Goal: Task Accomplishment & Management: Manage account settings

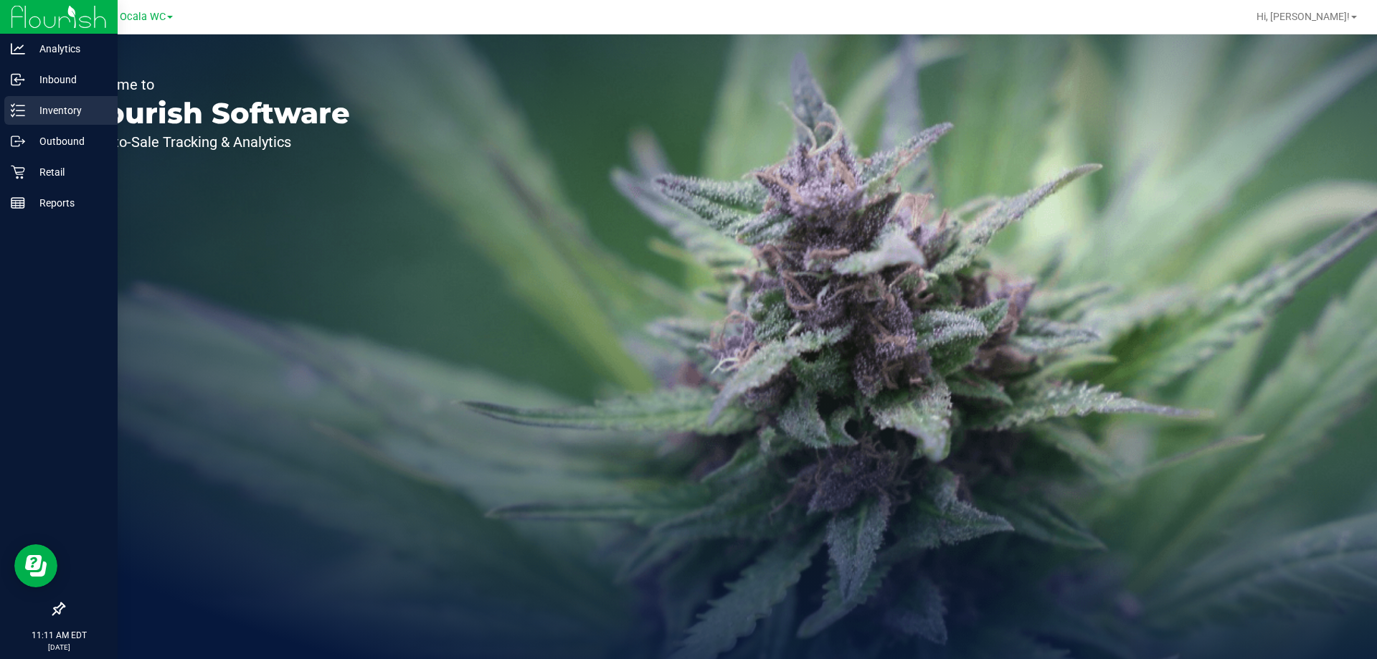
click at [57, 110] on p "Inventory" at bounding box center [68, 110] width 86 height 17
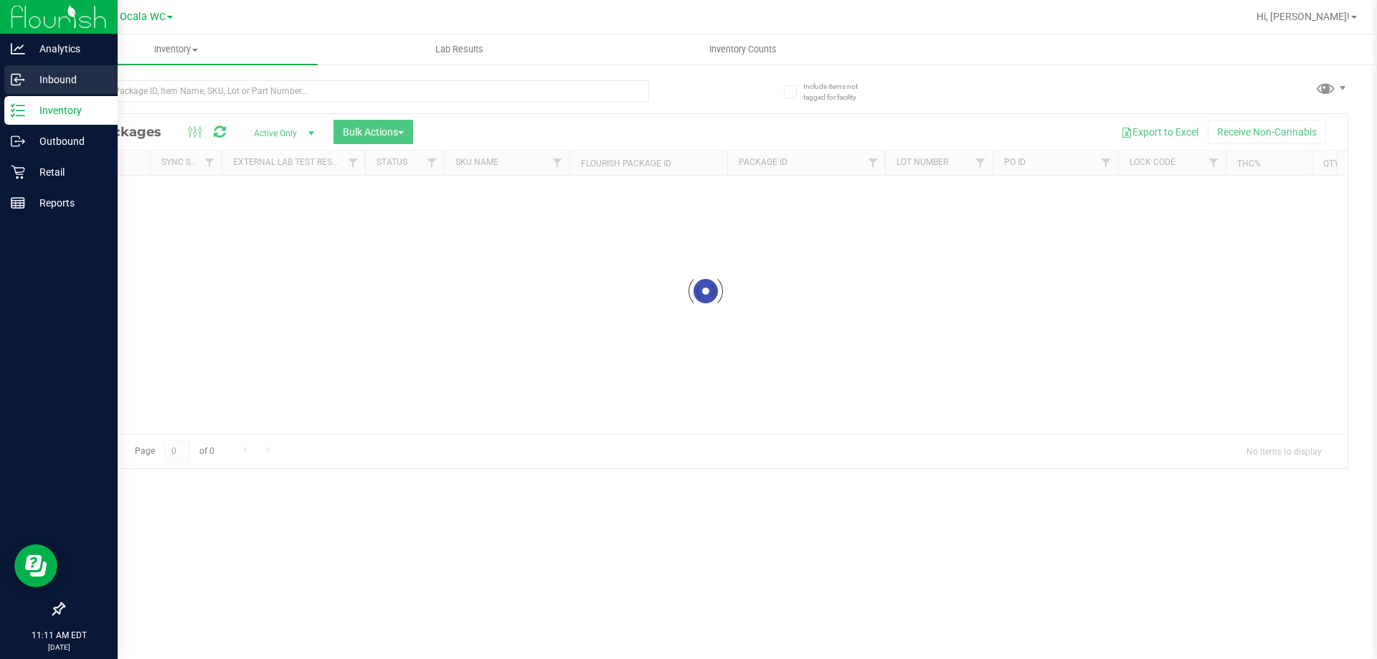
click at [37, 82] on p "Inbound" at bounding box center [68, 79] width 86 height 17
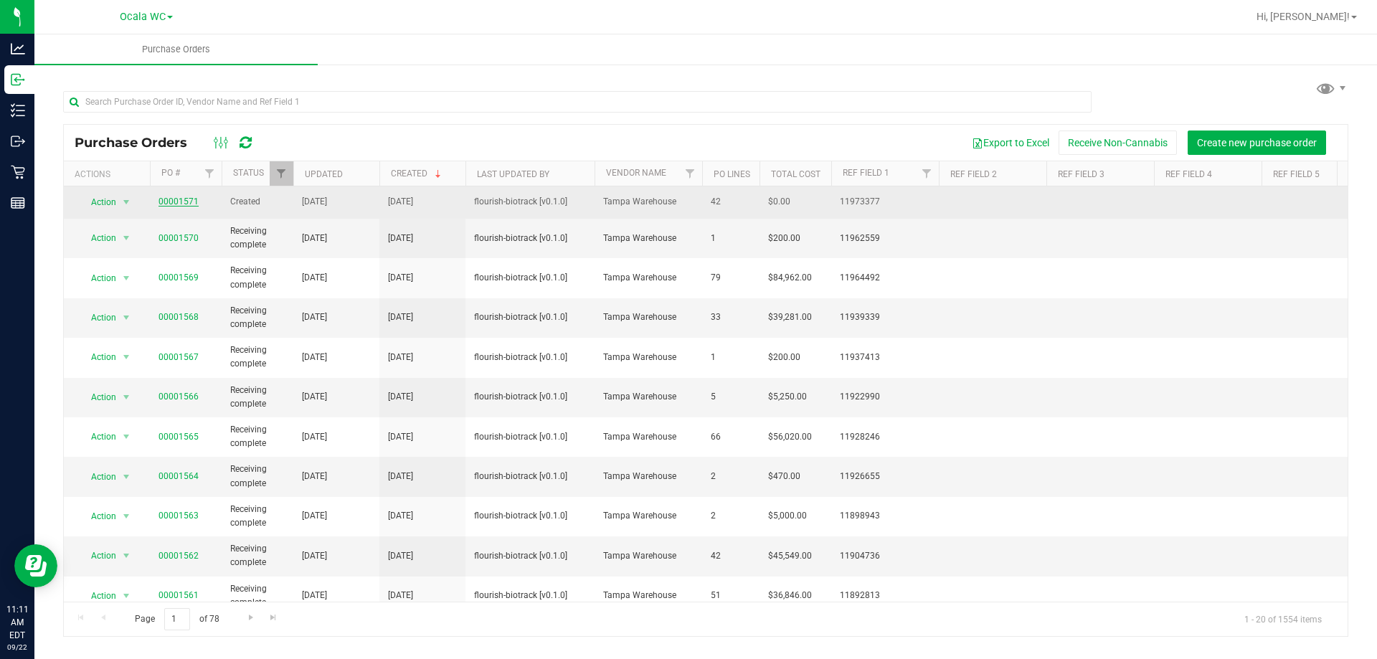
click at [184, 199] on link "00001571" at bounding box center [179, 202] width 40 height 10
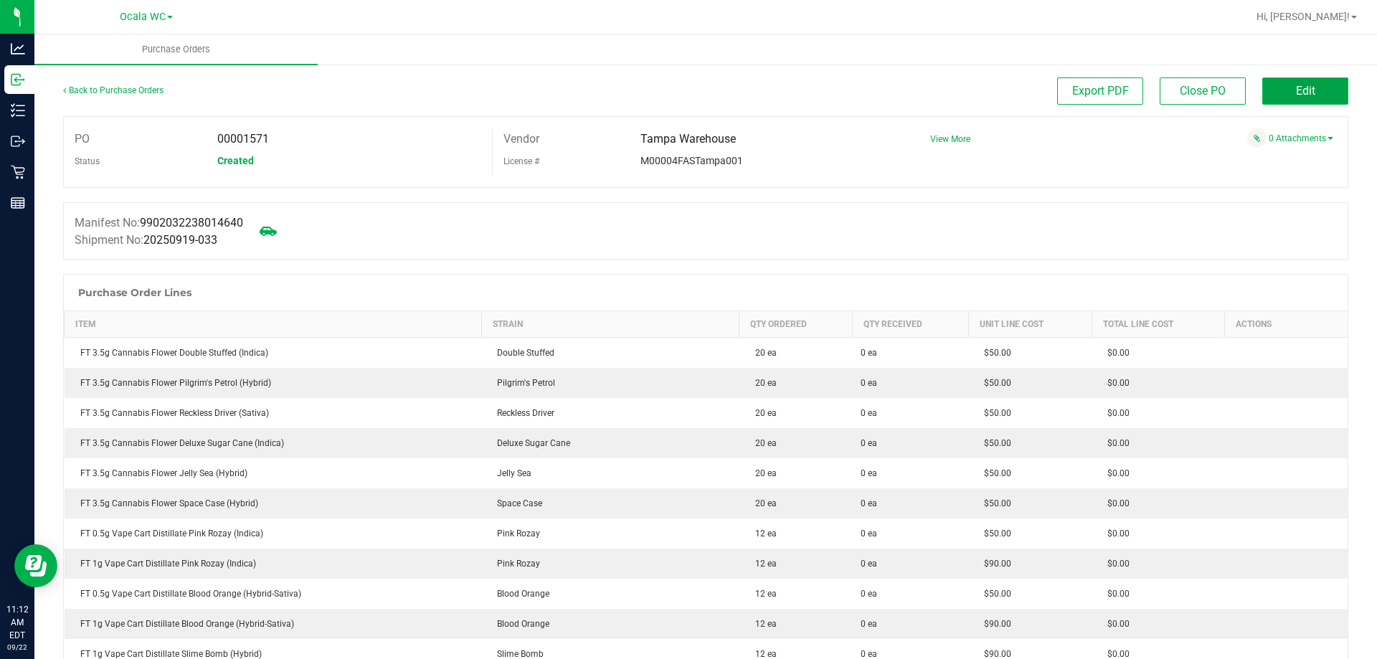
click at [1296, 93] on span "Edit" at bounding box center [1305, 91] width 19 height 14
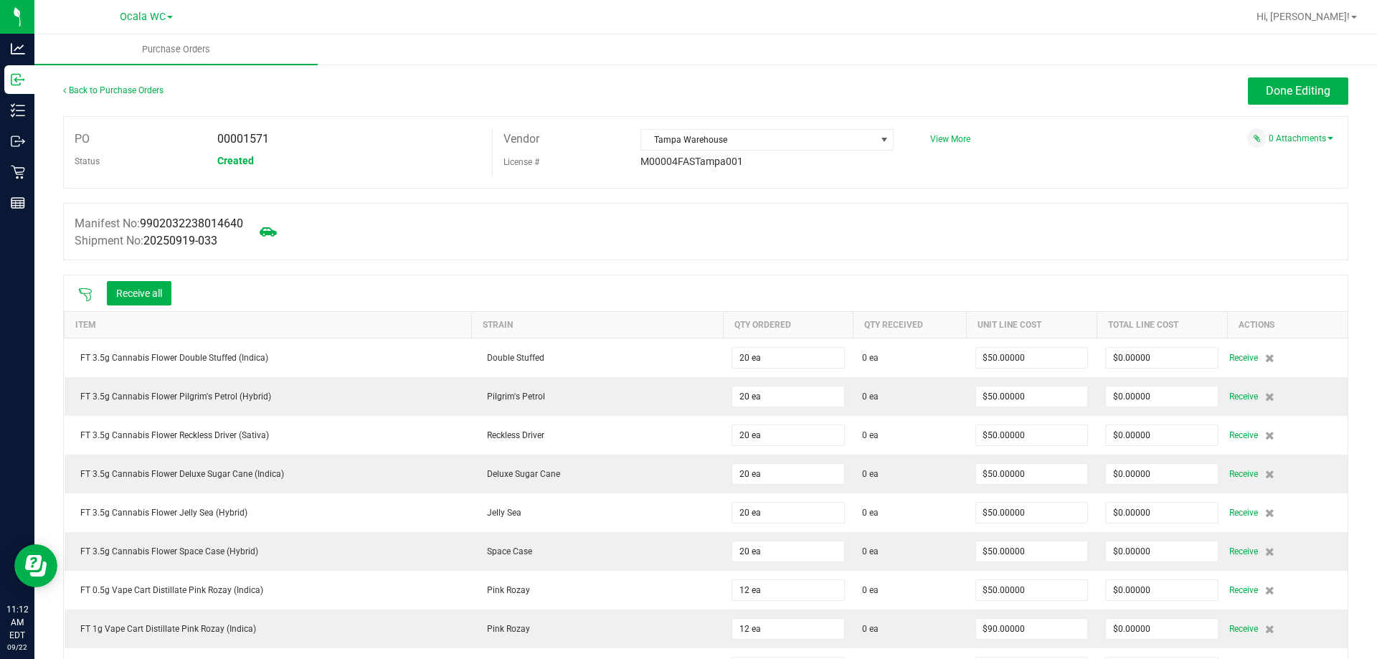
click at [85, 293] on icon at bounding box center [85, 295] width 14 height 14
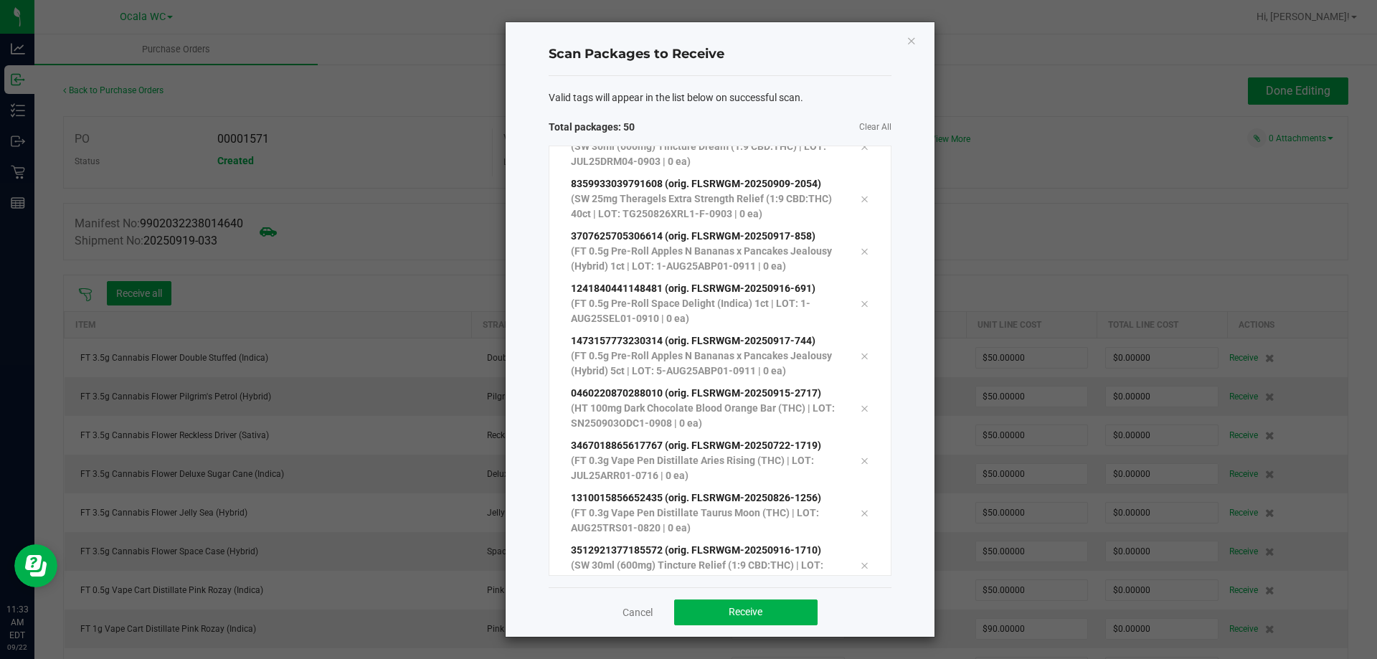
scroll to position [2172, 0]
click at [711, 609] on button "Receive" at bounding box center [745, 613] width 143 height 26
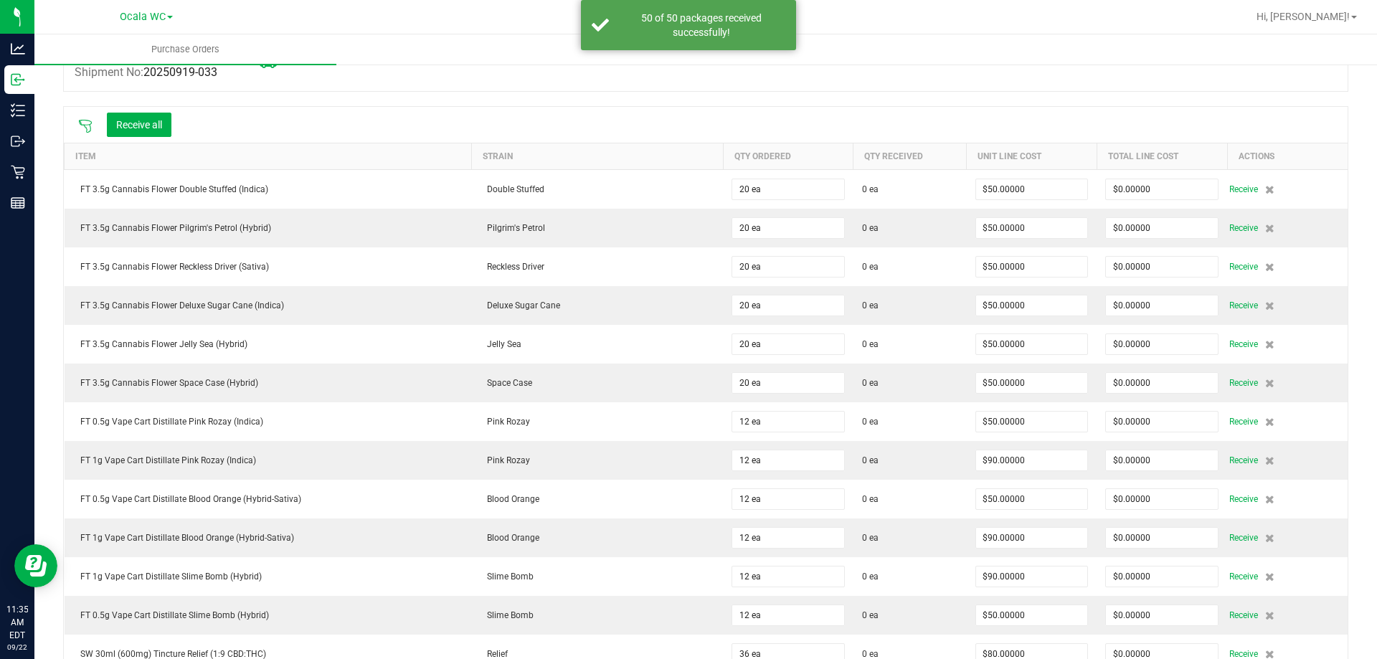
scroll to position [143, 0]
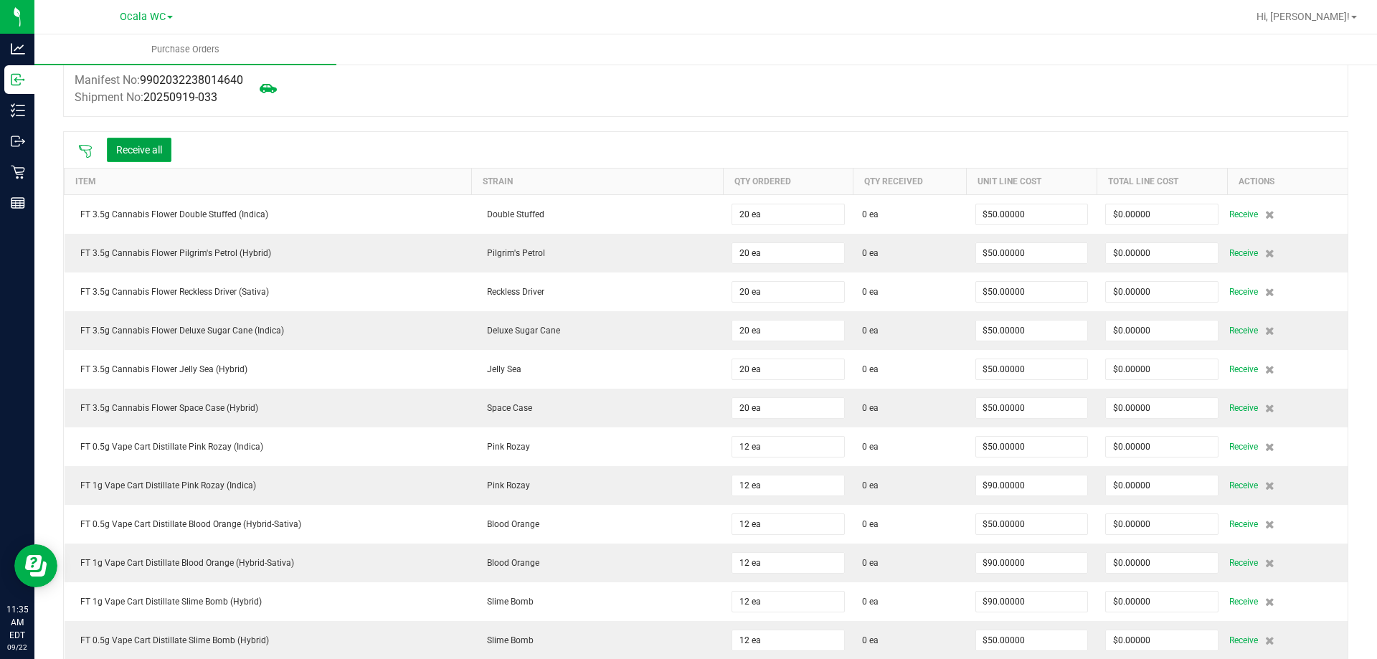
click at [151, 151] on button "Receive all" at bounding box center [139, 150] width 65 height 24
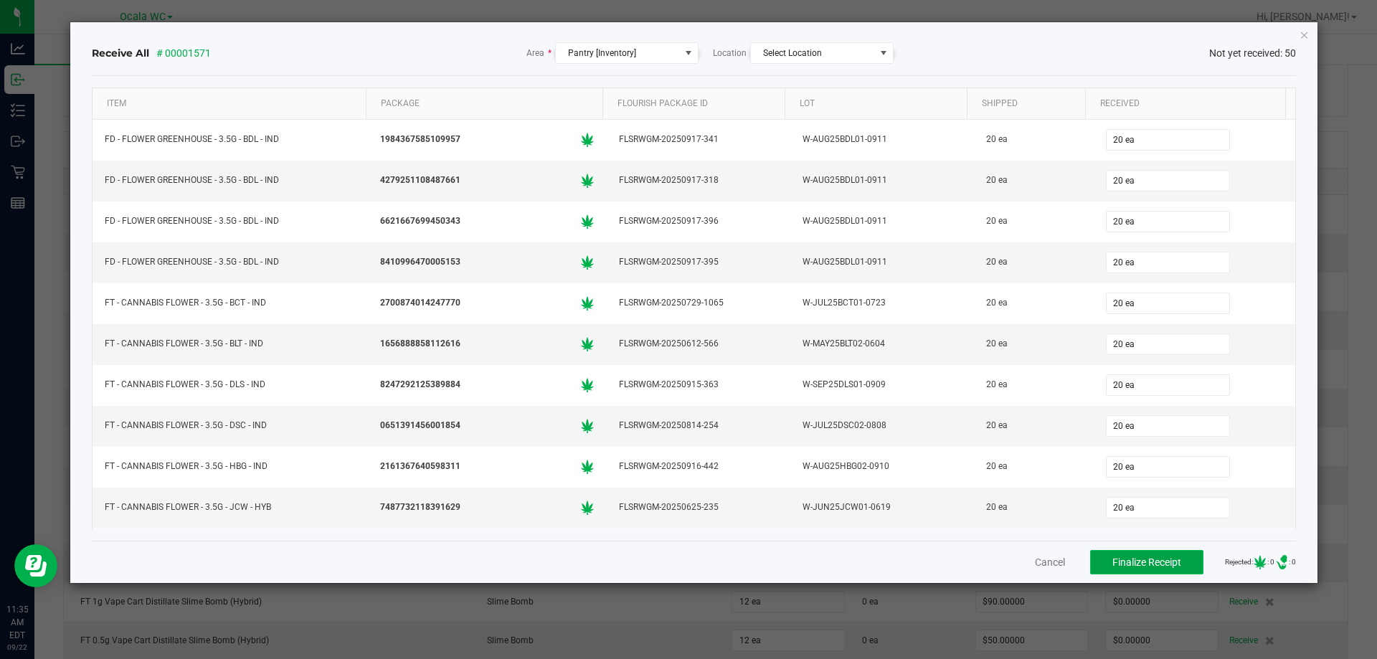
click at [1160, 554] on button "Finalize Receipt" at bounding box center [1146, 562] width 113 height 24
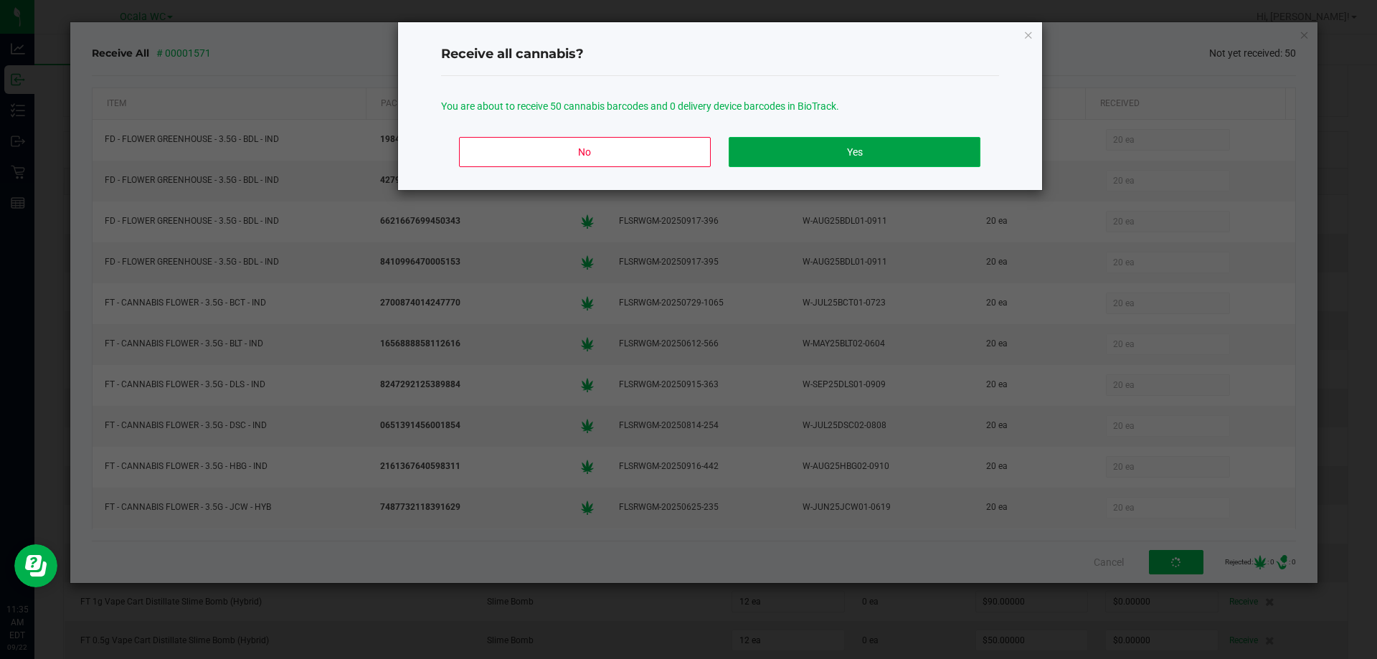
click at [803, 156] on button "Yes" at bounding box center [854, 152] width 251 height 30
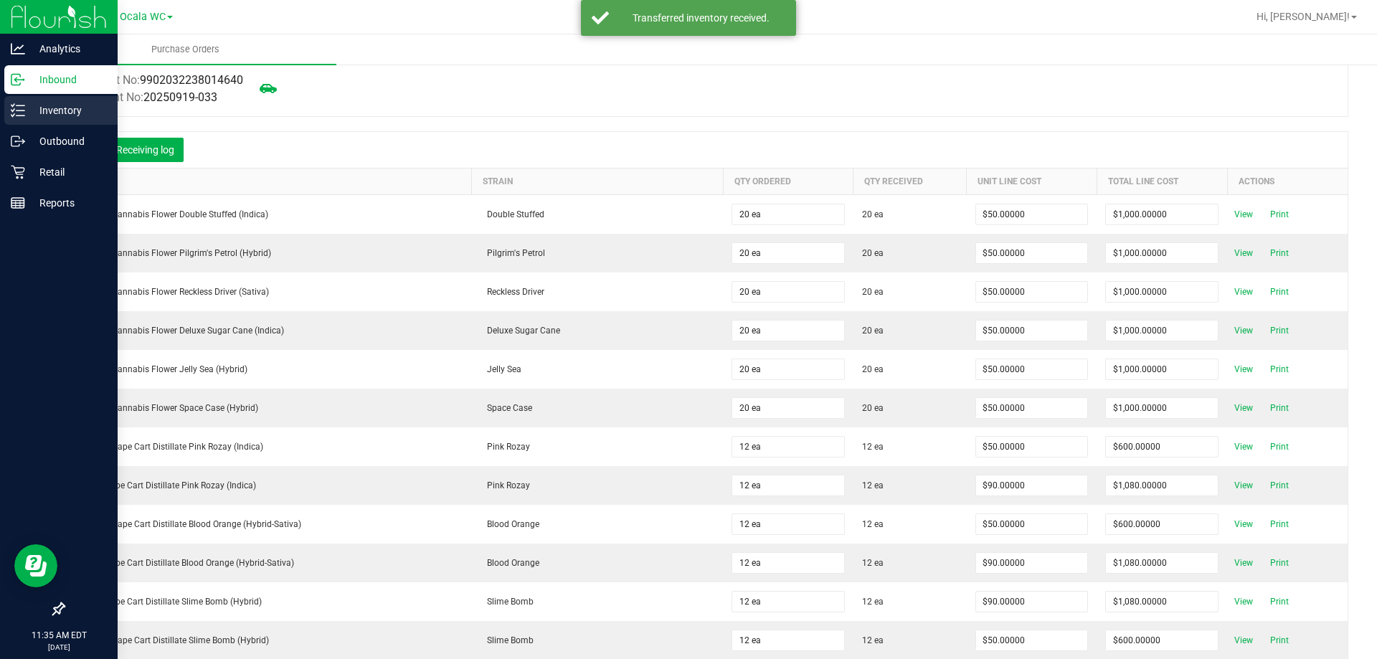
click at [9, 108] on div "Inventory" at bounding box center [60, 110] width 113 height 29
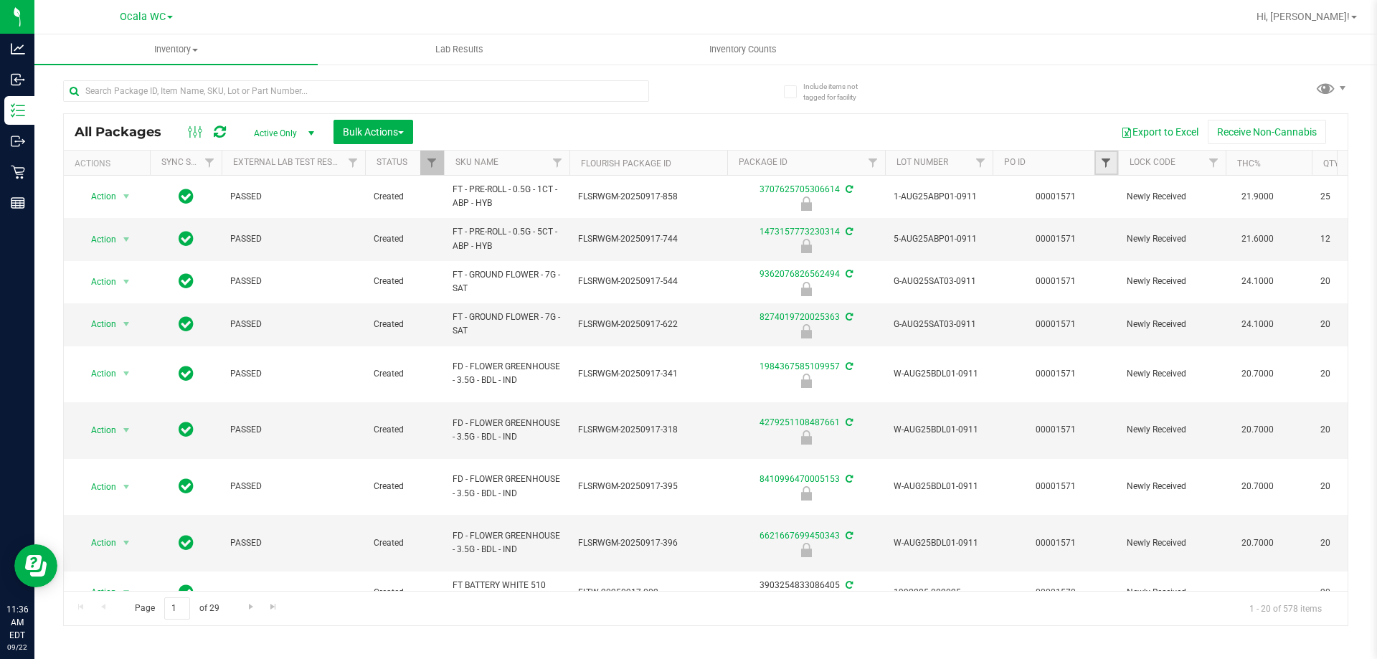
click at [1107, 165] on span "Filter" at bounding box center [1105, 162] width 11 height 11
type input "1571"
click at [1103, 217] on button "Filter" at bounding box center [1137, 233] width 69 height 32
click at [357, 133] on span "Bulk Actions" at bounding box center [373, 131] width 61 height 11
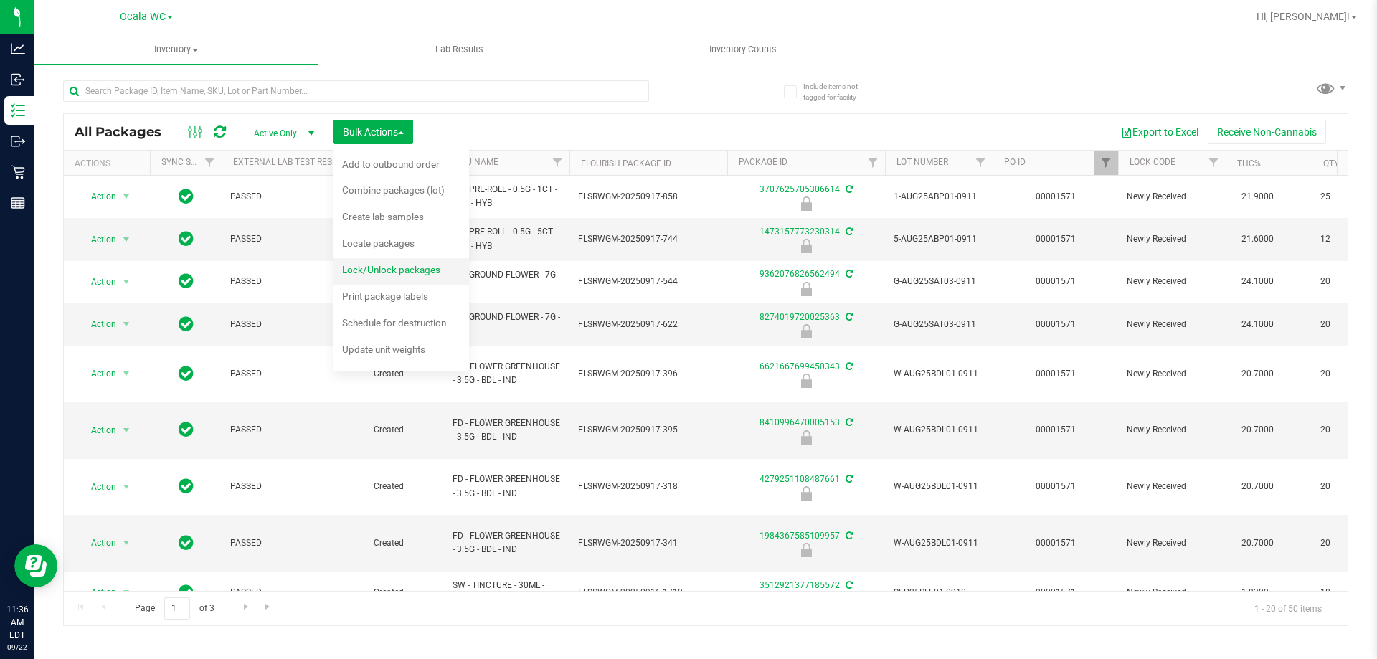
click at [399, 267] on span "Lock/Unlock packages" at bounding box center [391, 269] width 98 height 11
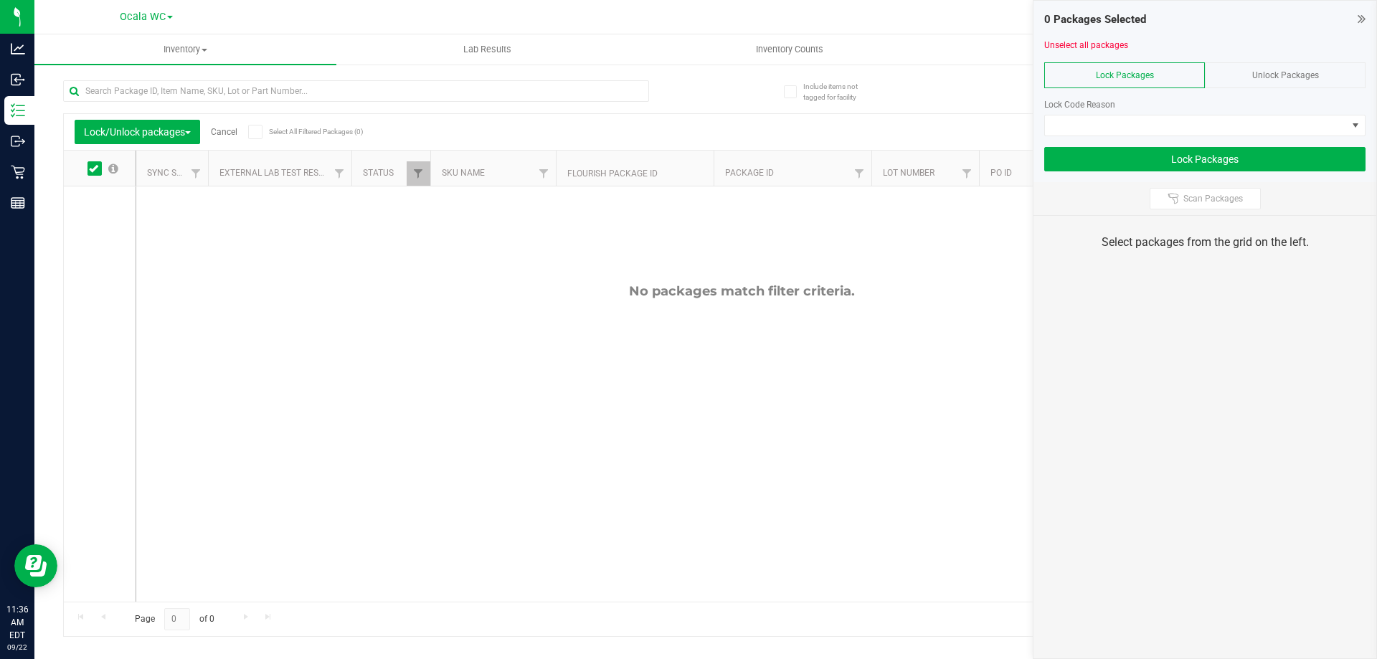
click at [257, 132] on icon at bounding box center [254, 132] width 9 height 0
click at [0, 0] on input "Select All Filtered Packages (0)" at bounding box center [0, 0] width 0 height 0
click at [1092, 127] on span at bounding box center [1196, 125] width 302 height 20
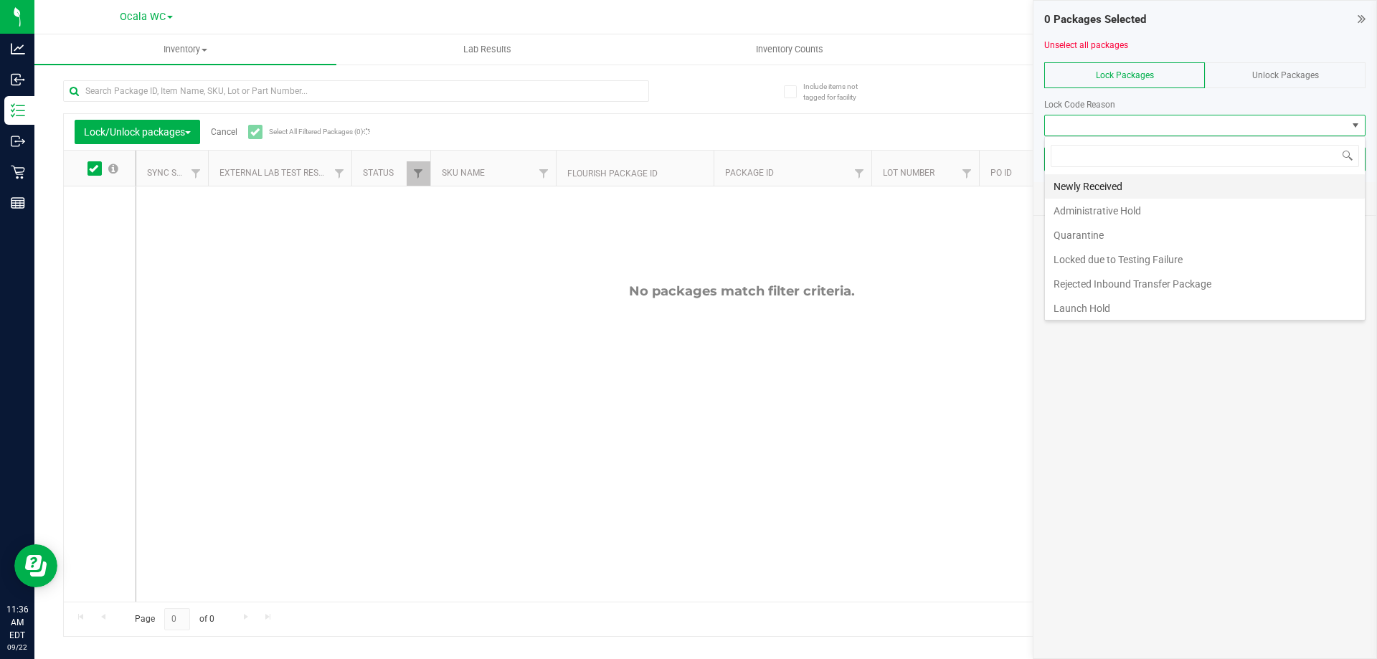
scroll to position [22, 321]
click at [1103, 189] on li "Newly Received" at bounding box center [1205, 186] width 320 height 24
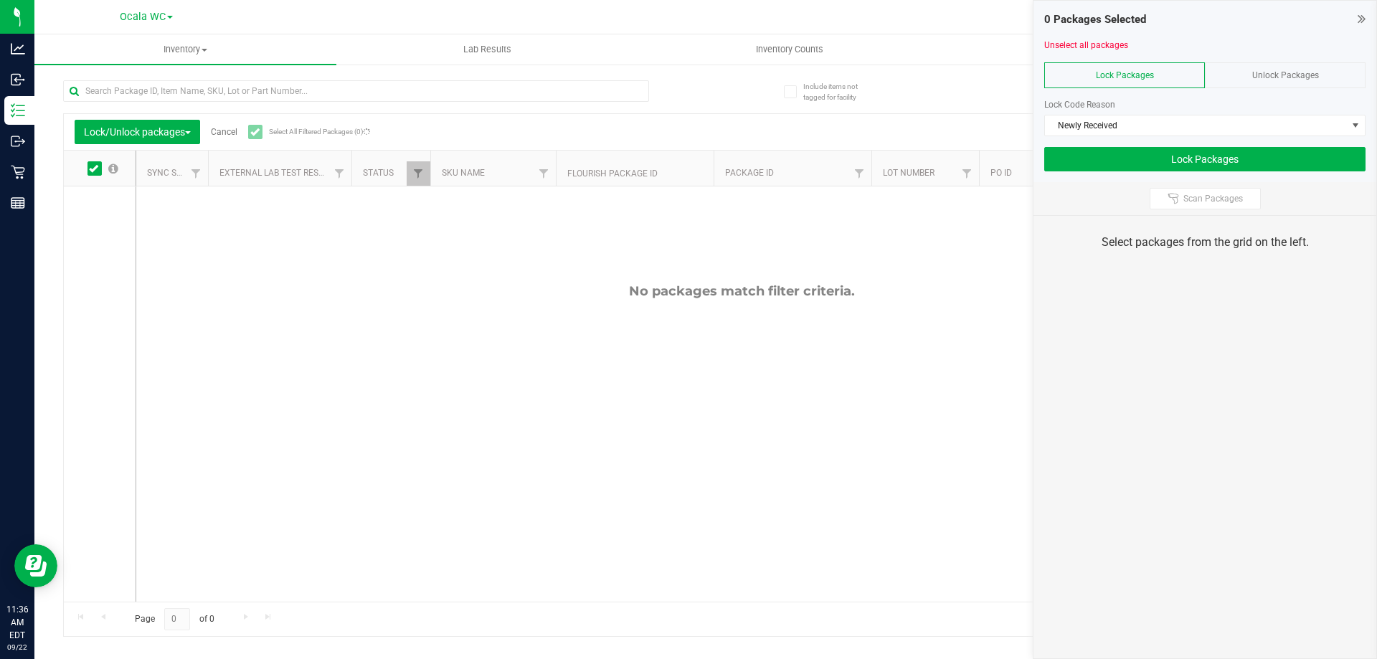
click at [615, 120] on div "Export to Excel Receive Non-Cannabis" at bounding box center [839, 132] width 996 height 24
click at [1358, 13] on icon at bounding box center [1362, 18] width 8 height 14
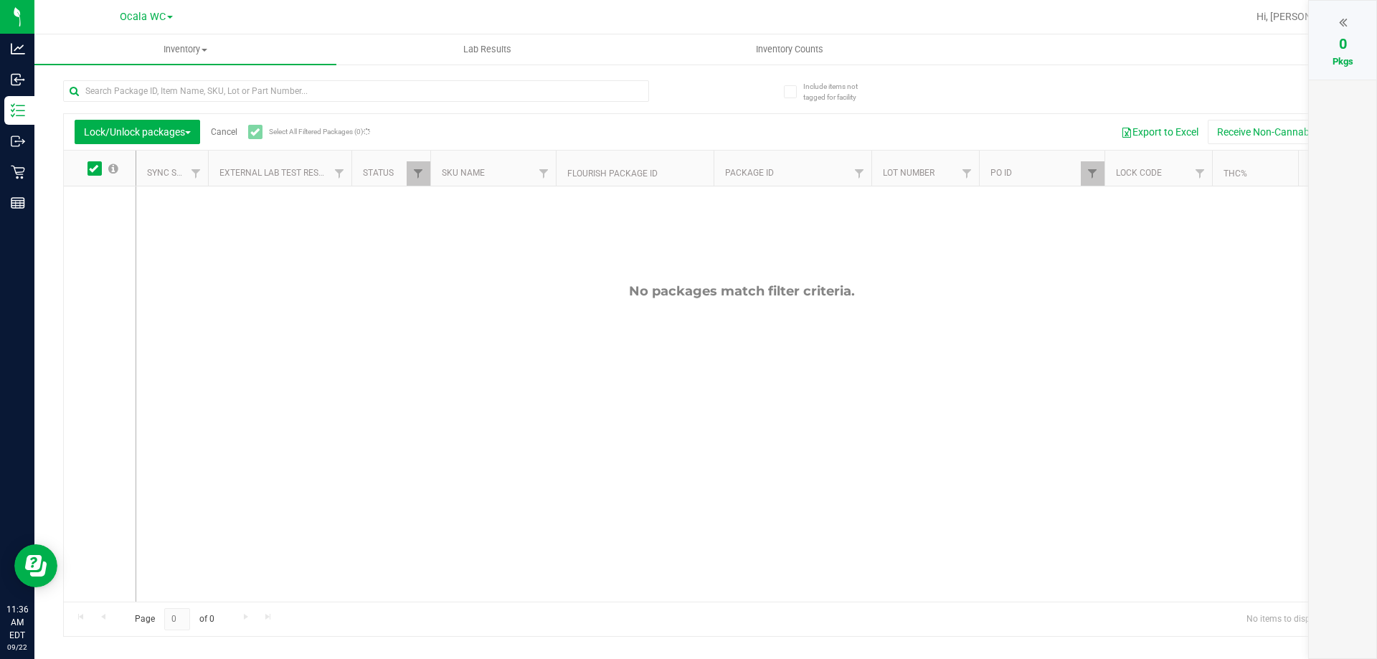
click at [95, 169] on icon at bounding box center [93, 169] width 9 height 0
click at [0, 0] on input "checkbox" at bounding box center [0, 0] width 0 height 0
click at [257, 143] on div "Lock/Unlock packages Cancel Select All Filtered Packages (0)" at bounding box center [208, 132] width 266 height 24
click at [257, 132] on icon at bounding box center [254, 132] width 9 height 0
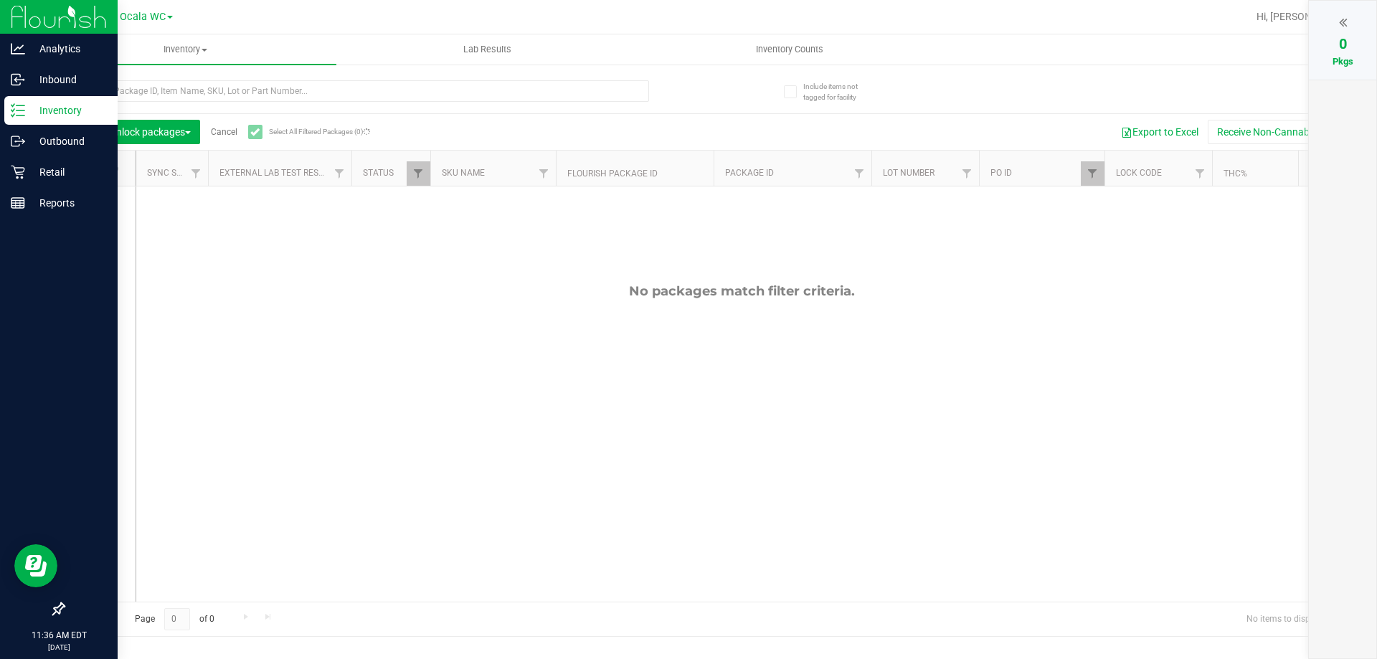
click at [42, 113] on p "Inventory" at bounding box center [68, 110] width 86 height 17
click at [51, 113] on p "Inventory" at bounding box center [68, 110] width 86 height 17
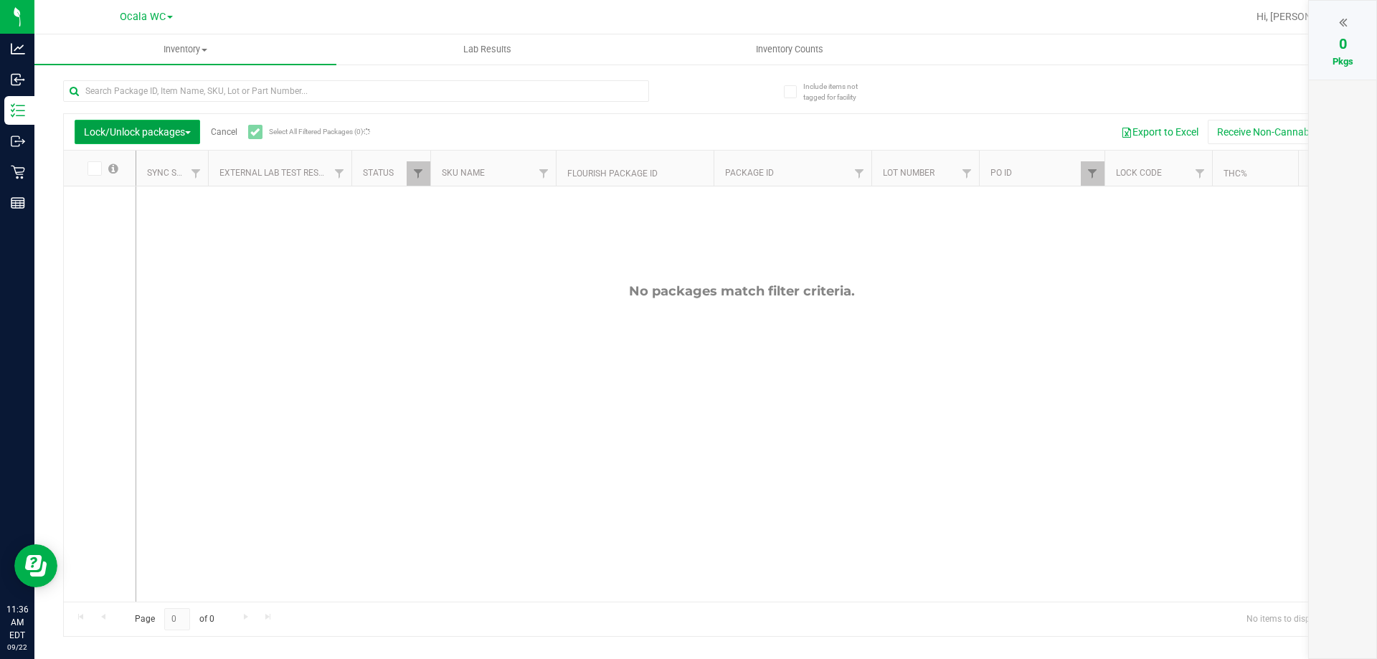
click at [169, 133] on span "Lock/Unlock packages" at bounding box center [137, 131] width 107 height 11
click at [225, 131] on link "Cancel" at bounding box center [224, 132] width 27 height 10
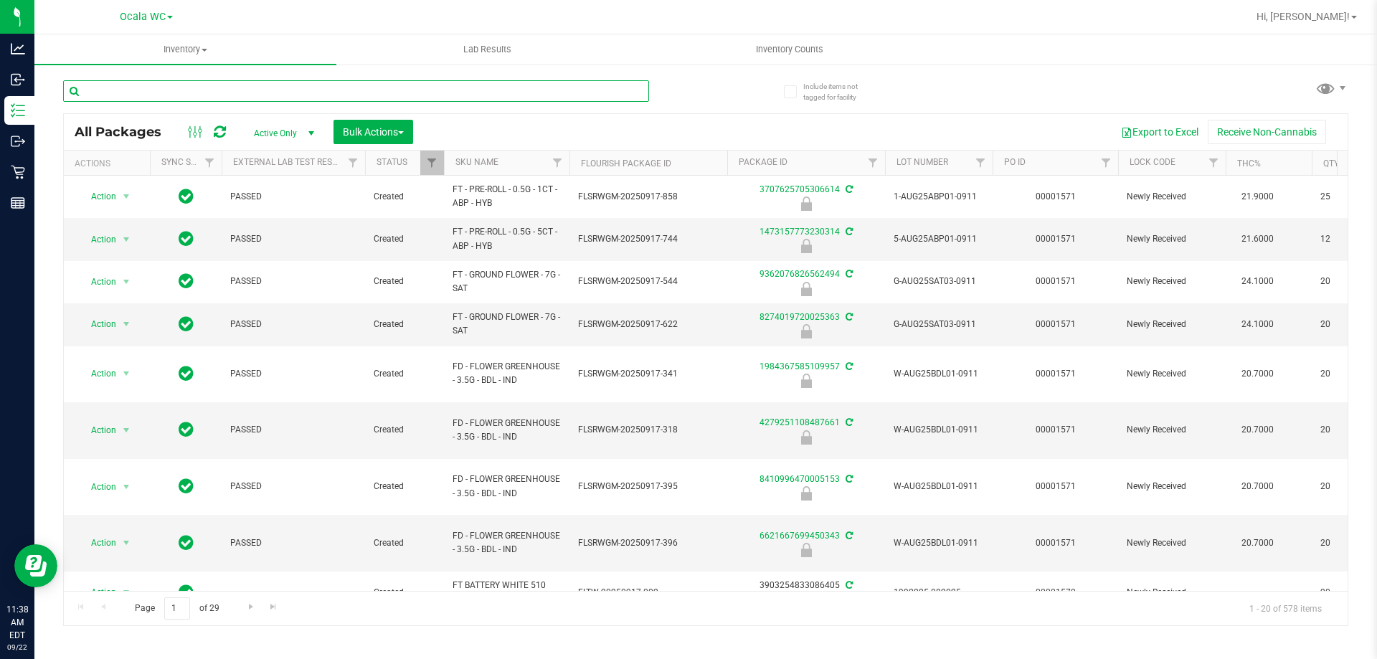
click at [263, 88] on input "text" at bounding box center [356, 91] width 586 height 22
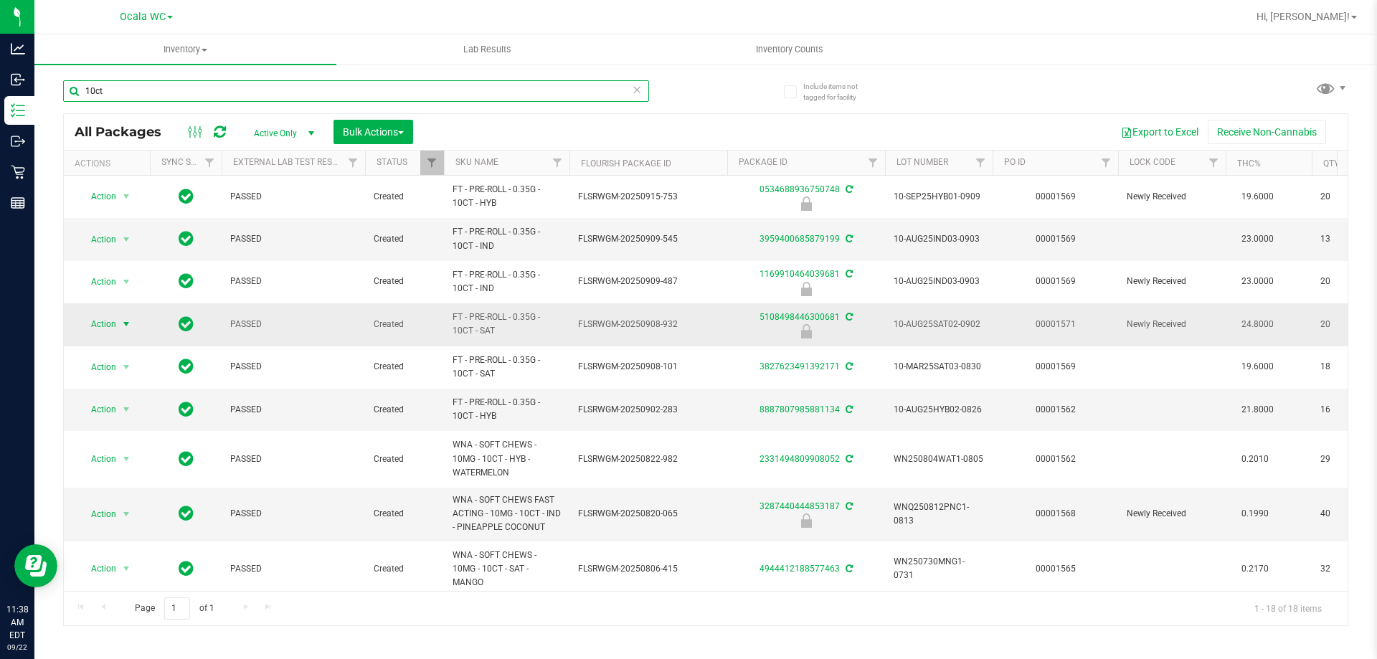
type input "10ct"
click at [110, 323] on span "Action" at bounding box center [97, 324] width 39 height 20
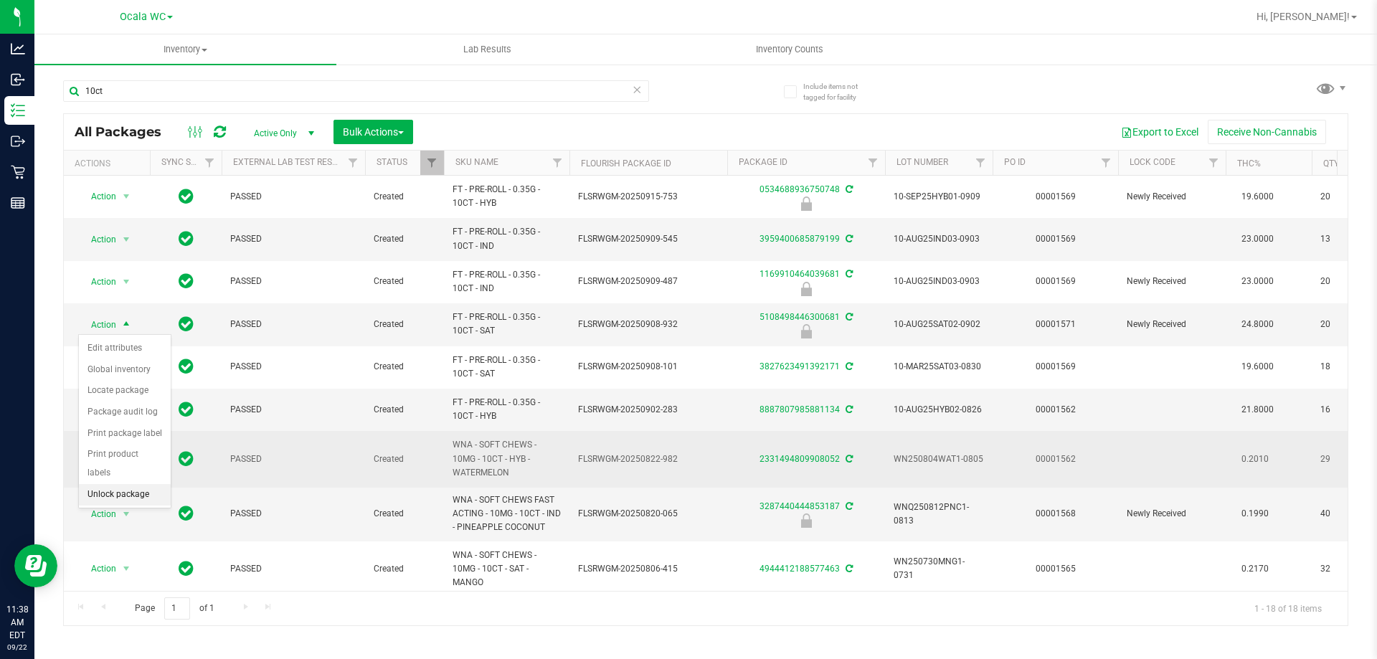
click at [131, 484] on li "Unlock package" at bounding box center [125, 495] width 92 height 22
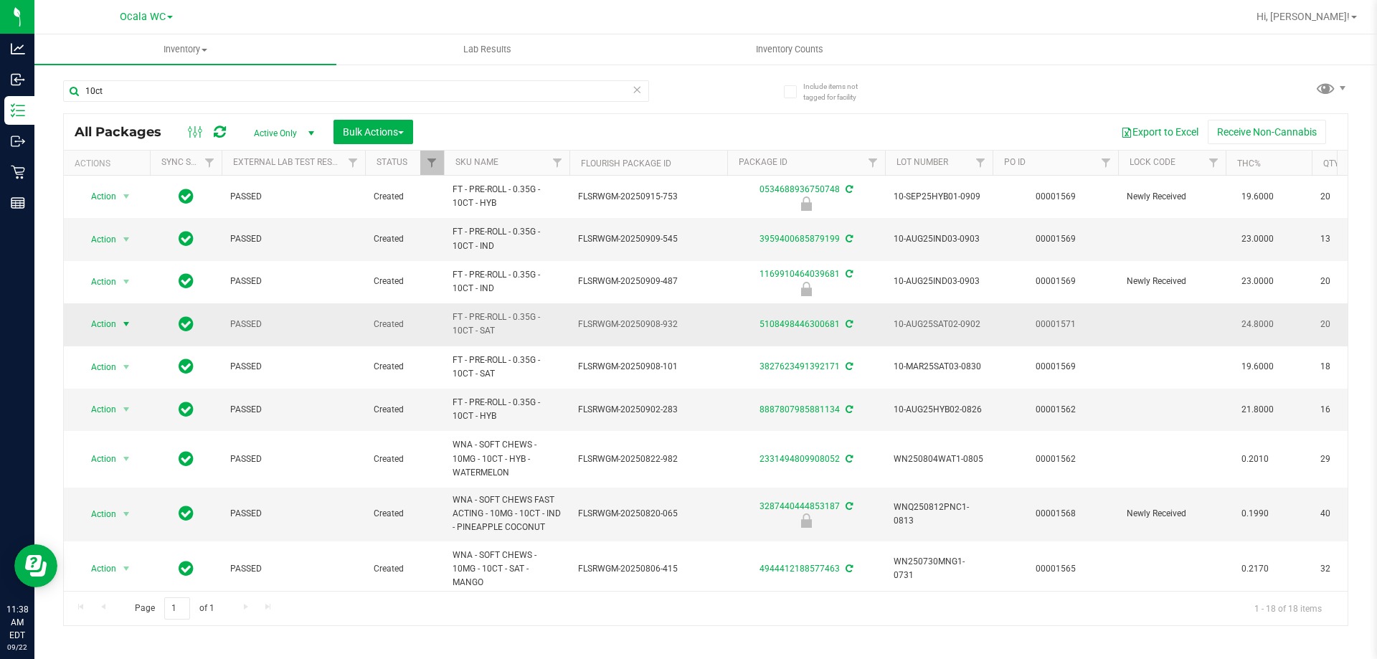
click at [118, 329] on span "select" at bounding box center [127, 324] width 18 height 20
click at [125, 457] on li "Lock package" at bounding box center [134, 455] width 111 height 22
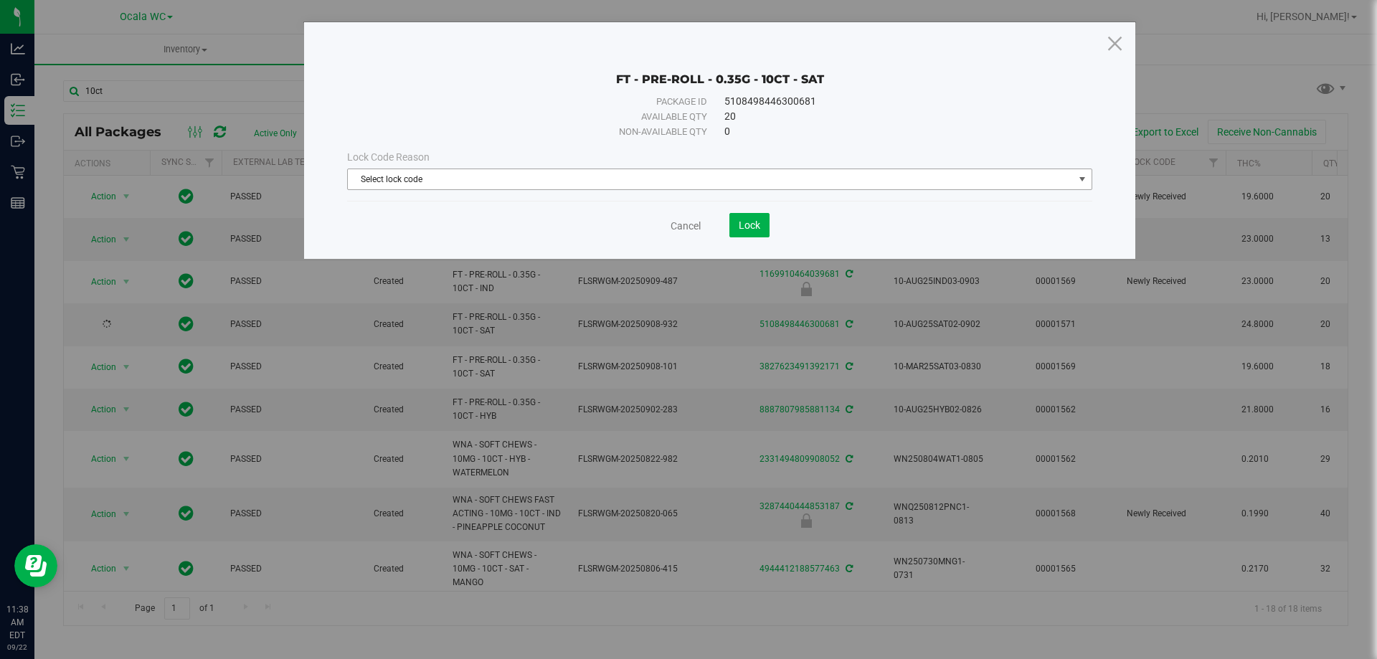
click at [444, 169] on span "Select lock code" at bounding box center [711, 179] width 726 height 20
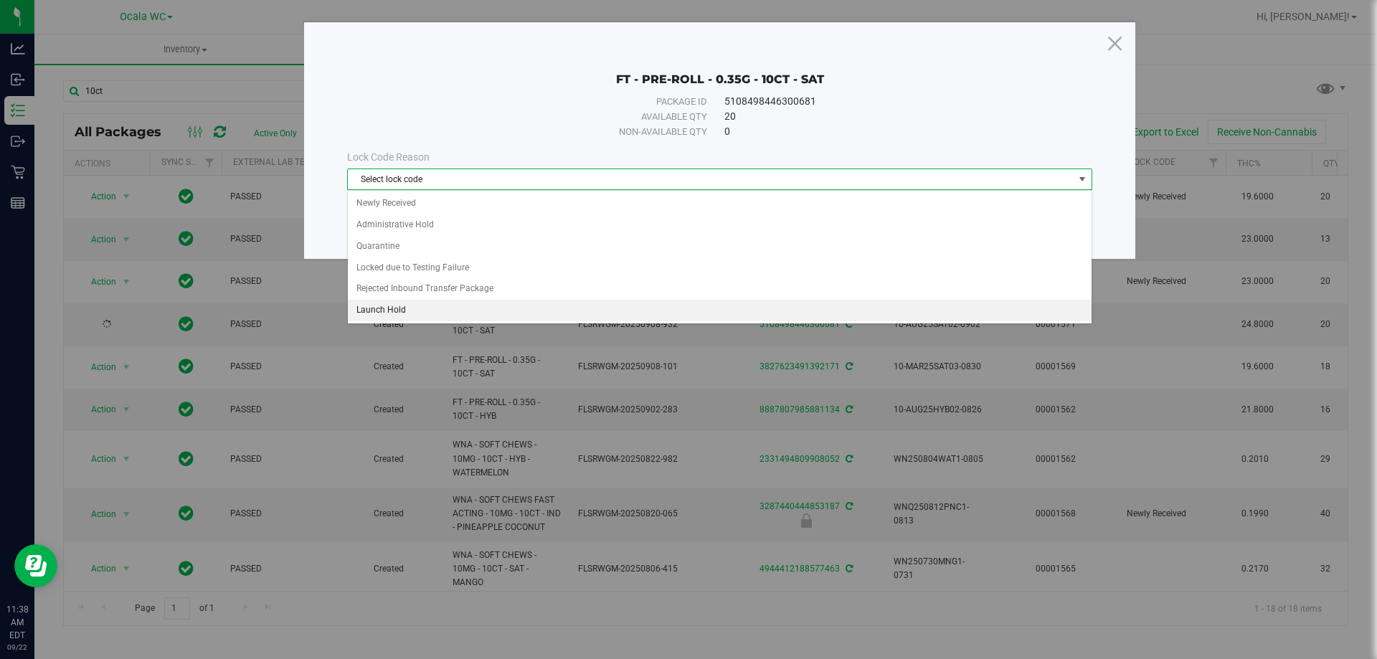
click at [410, 307] on li "Launch Hold" at bounding box center [720, 311] width 744 height 22
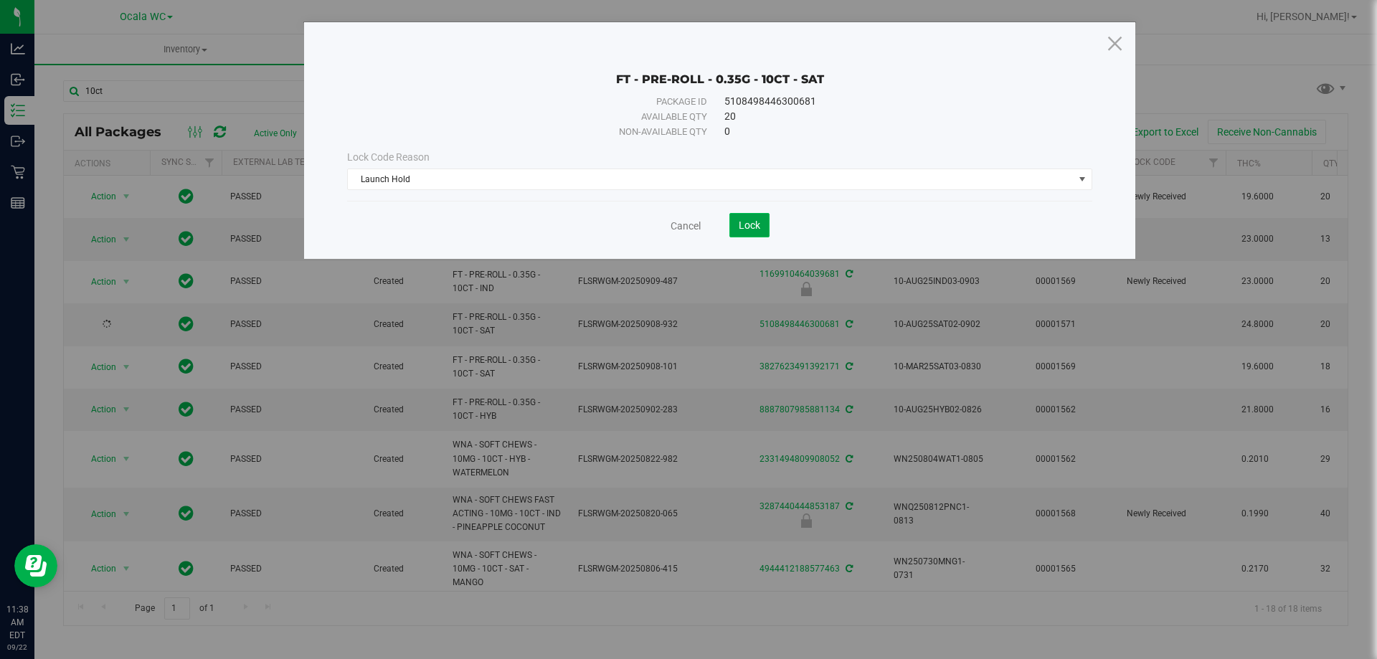
click at [744, 232] on button "Lock" at bounding box center [749, 225] width 40 height 24
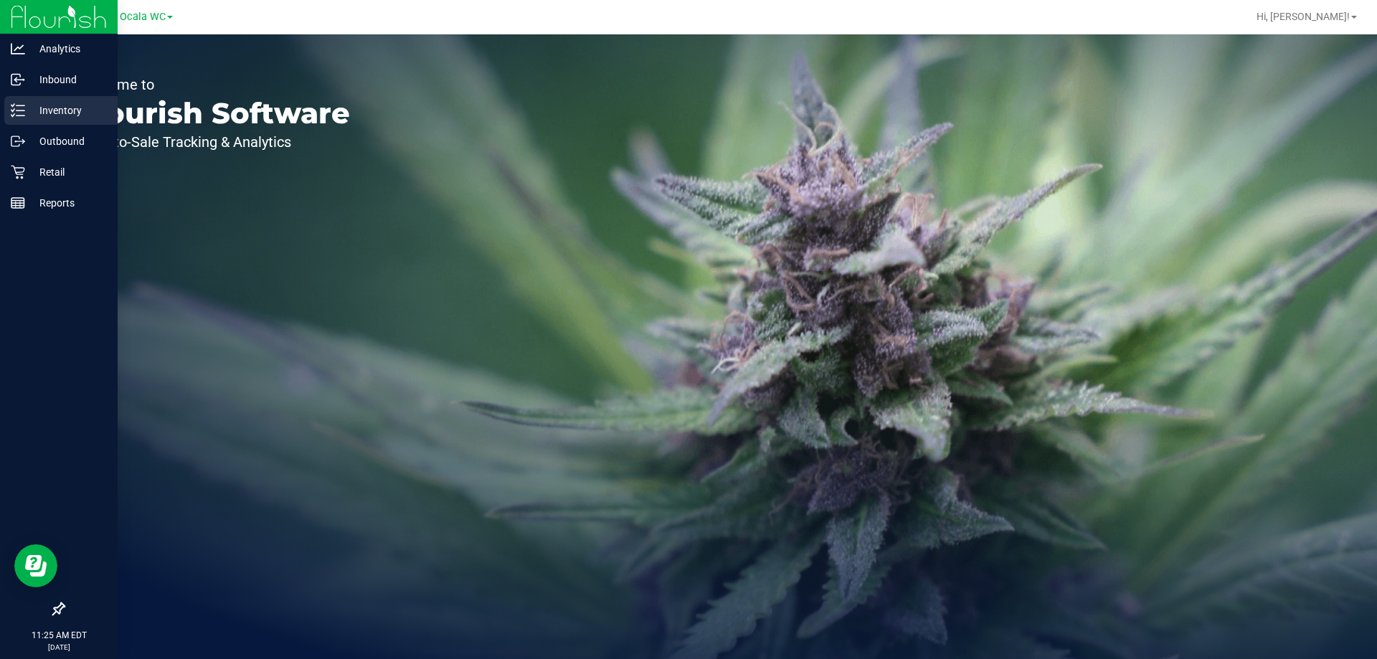
click at [62, 107] on p "Inventory" at bounding box center [68, 110] width 86 height 17
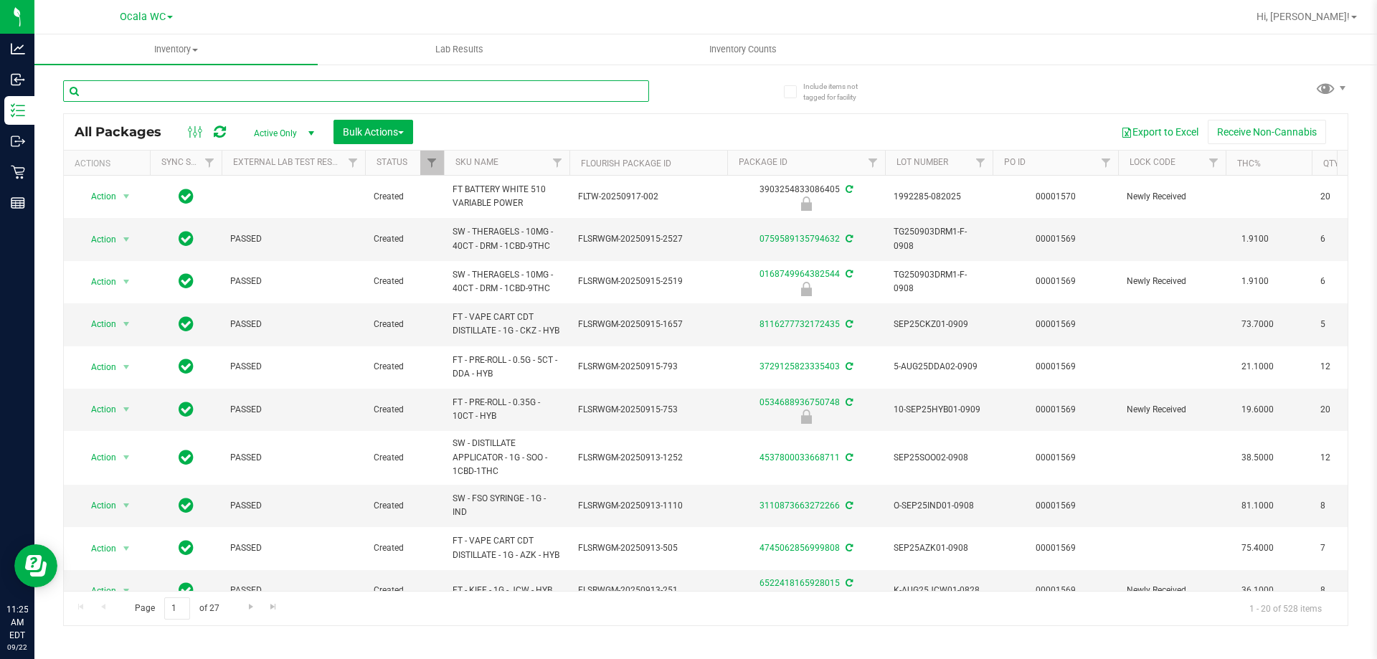
click at [197, 89] on input "text" at bounding box center [356, 91] width 586 height 22
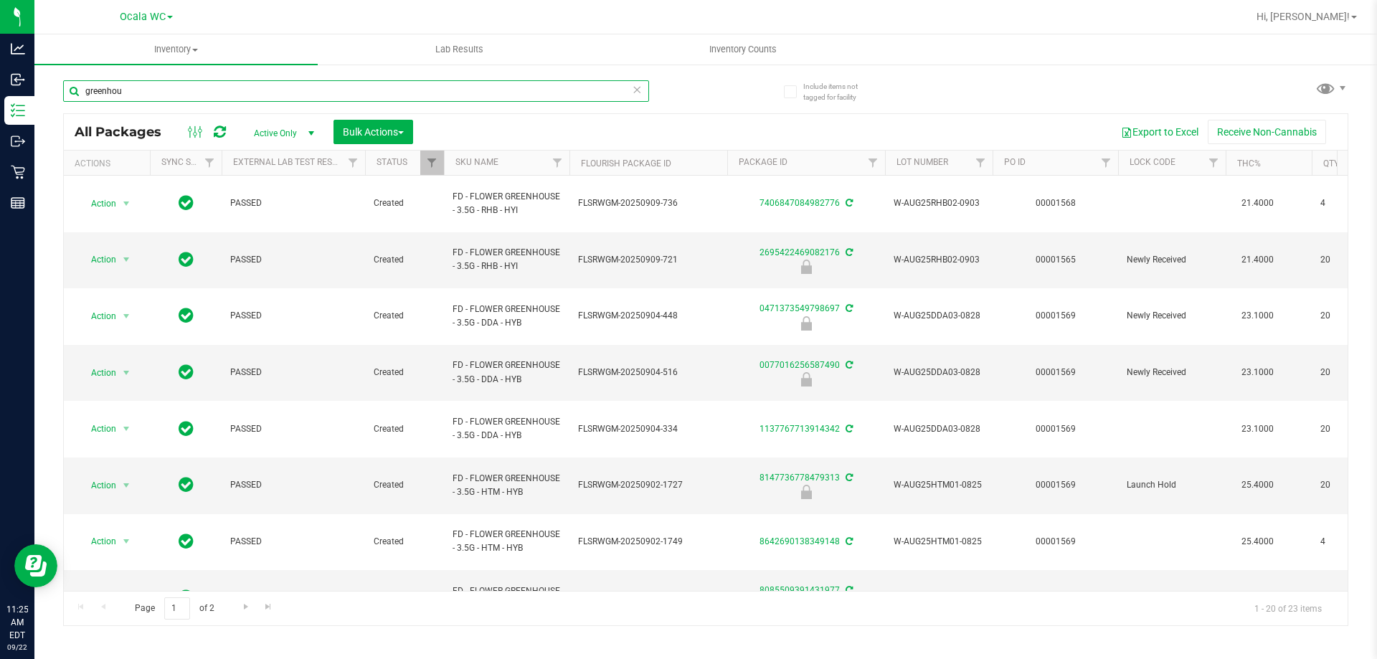
type input "greenhou"
click at [516, 161] on th "SKU Name" at bounding box center [507, 163] width 126 height 25
